Goal: Find specific page/section: Find specific page/section

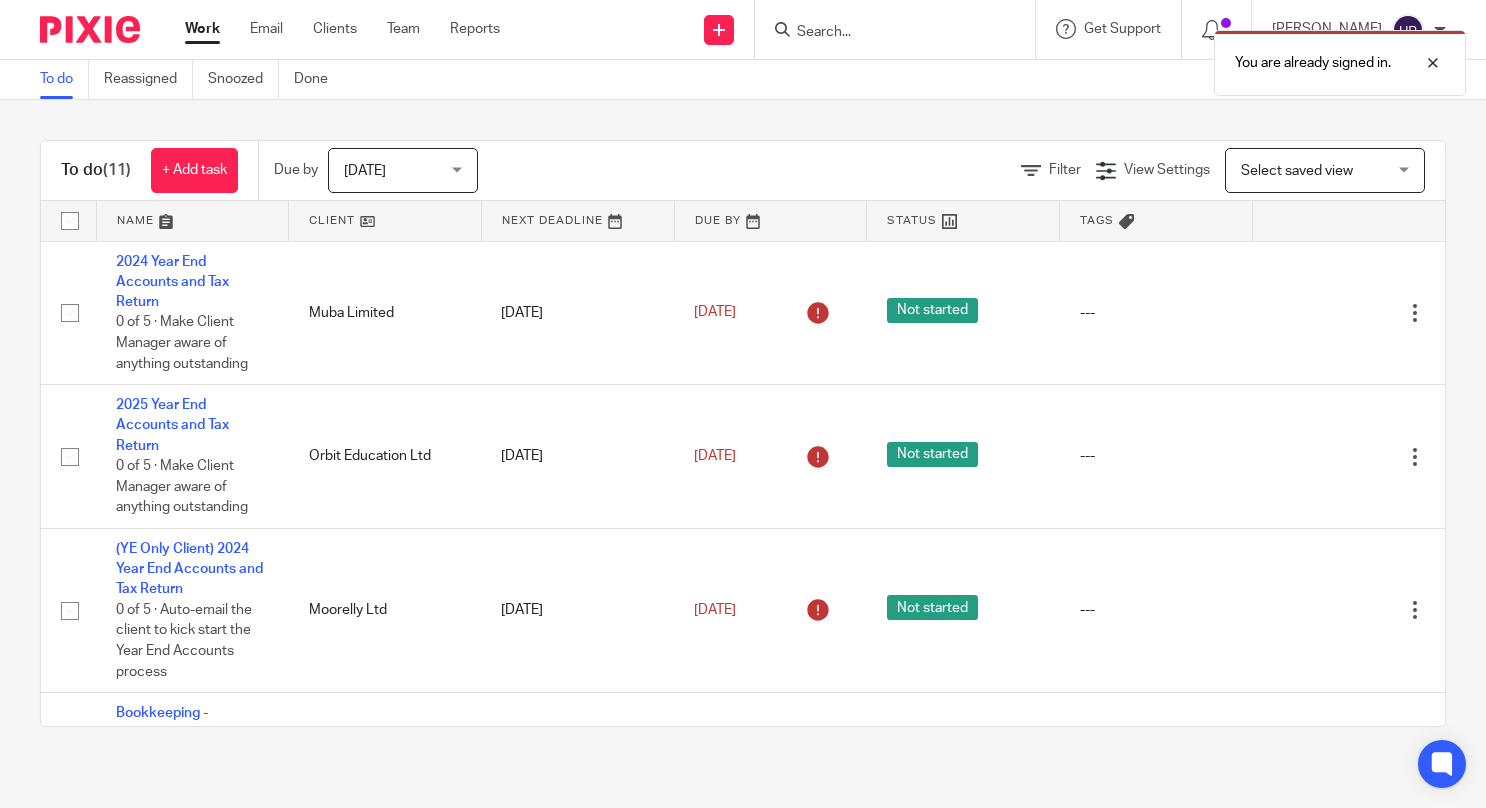
click at [888, 31] on div "You are already signed in." at bounding box center [1104, 58] width 723 height 76
click at [877, 26] on div "You are already signed in." at bounding box center [1104, 58] width 723 height 76
click at [1436, 63] on div at bounding box center [1418, 63] width 54 height 24
click at [910, 34] on input "Search" at bounding box center [885, 33] width 180 height 18
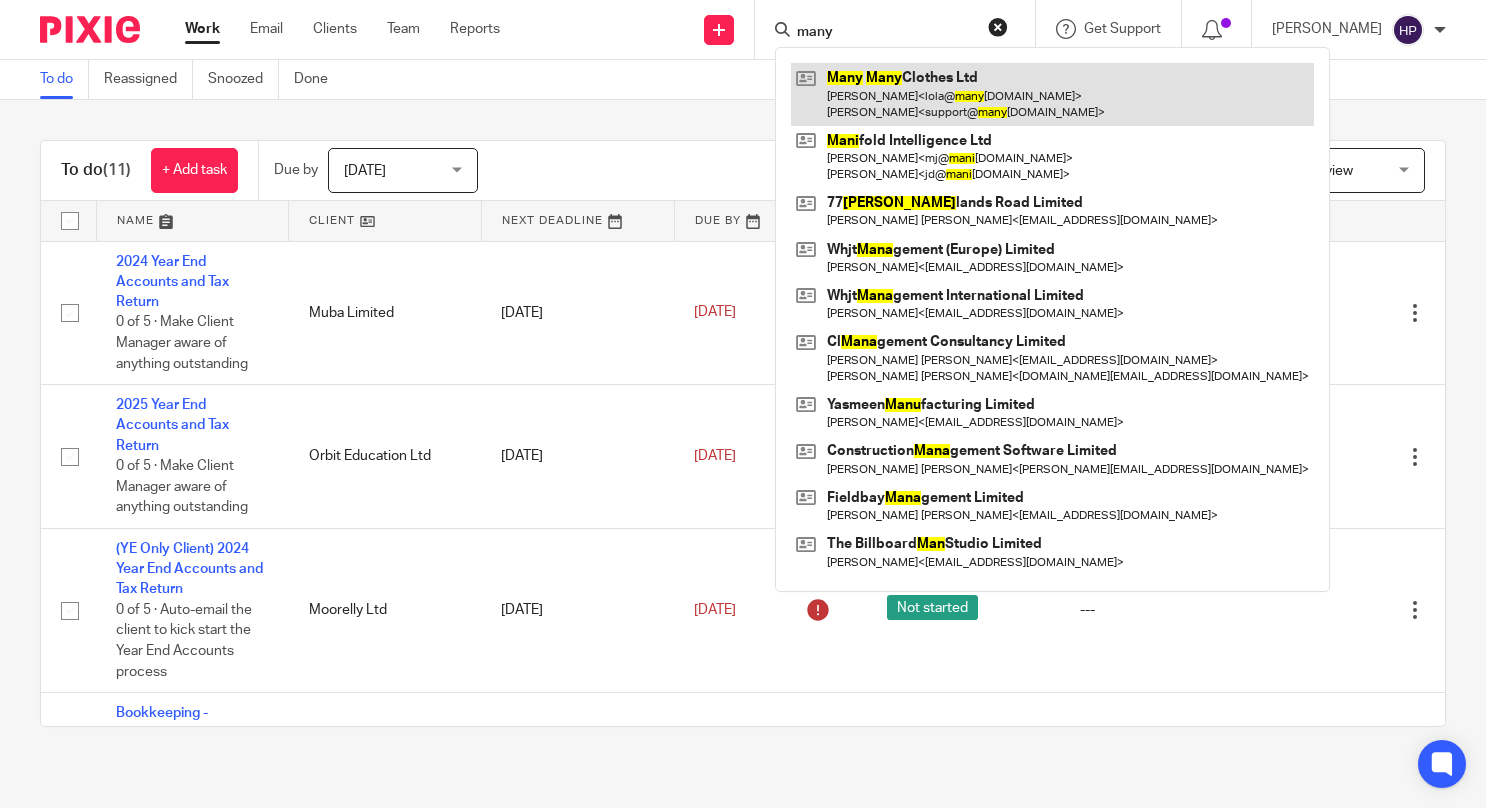
type input "many"
click at [934, 78] on link at bounding box center [1052, 94] width 523 height 62
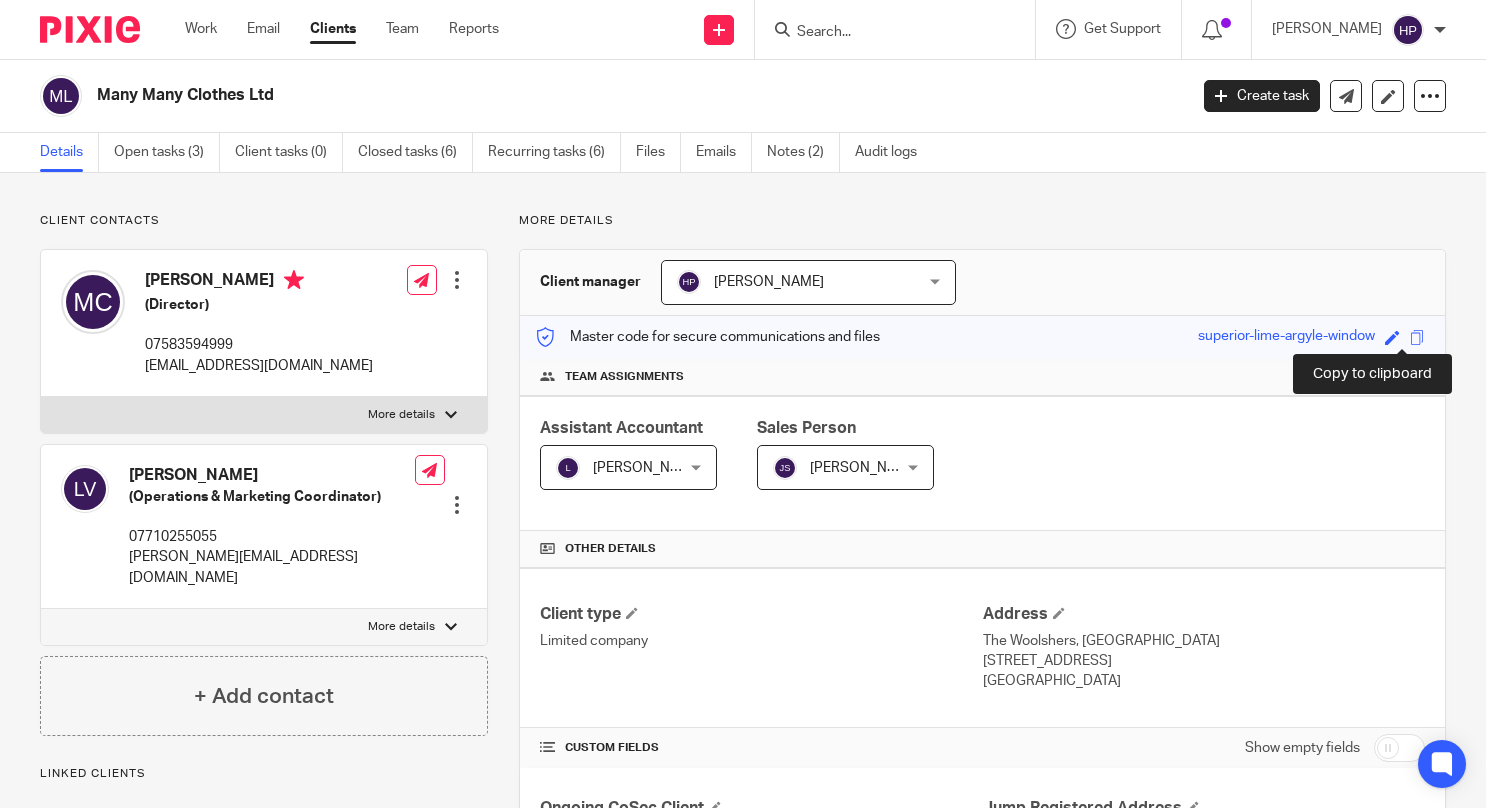
click at [1410, 335] on span at bounding box center [1417, 337] width 15 height 15
click at [861, 35] on input "Search" at bounding box center [885, 33] width 180 height 18
